Goal: Transaction & Acquisition: Purchase product/service

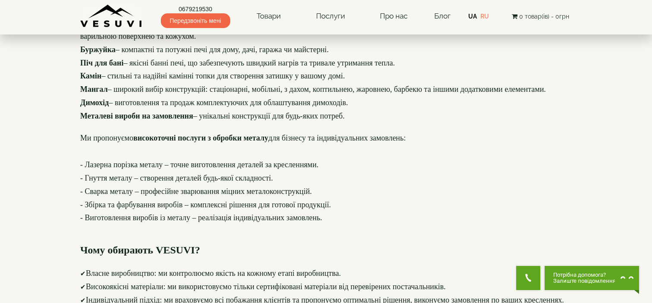
scroll to position [86, 0]
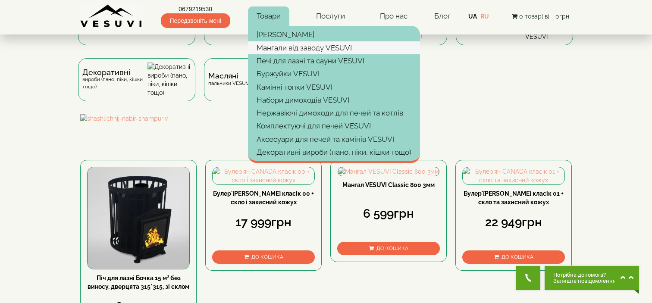
click at [275, 46] on link "Мангали від заводу VESUVI" at bounding box center [334, 47] width 172 height 13
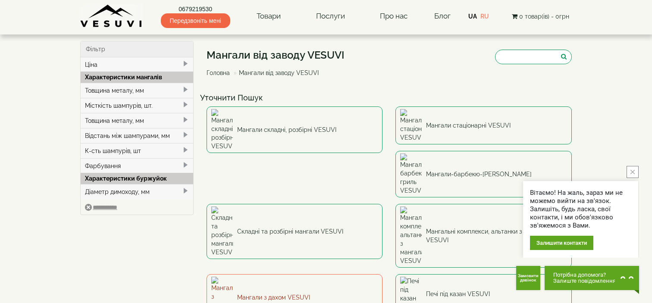
click at [383, 274] on link "Мангали з дахом VESUVI" at bounding box center [295, 297] width 176 height 47
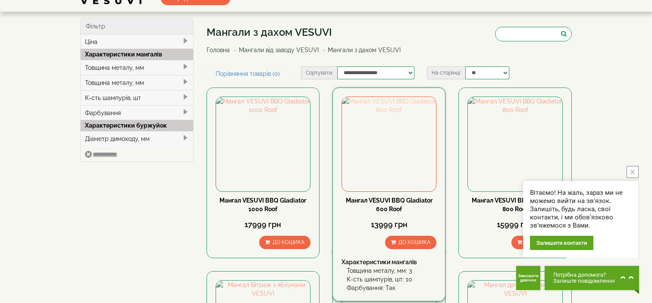
scroll to position [43, 0]
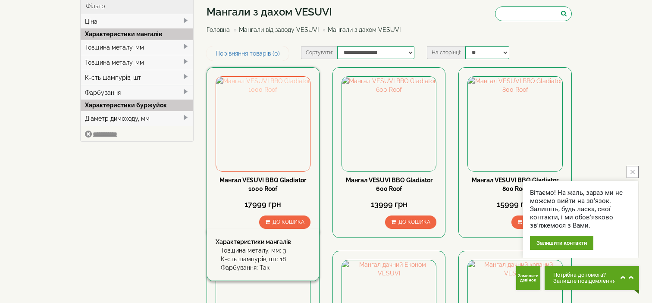
click at [255, 153] on img at bounding box center [263, 124] width 94 height 94
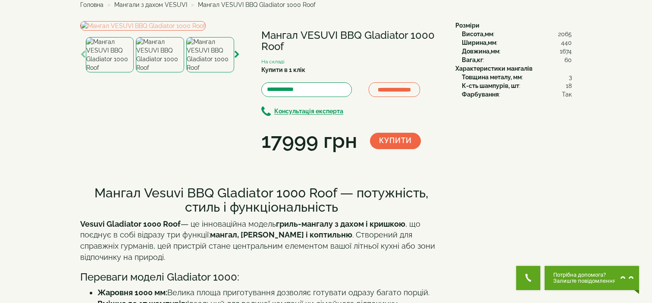
scroll to position [43, 0]
